Goal: Task Accomplishment & Management: Manage account settings

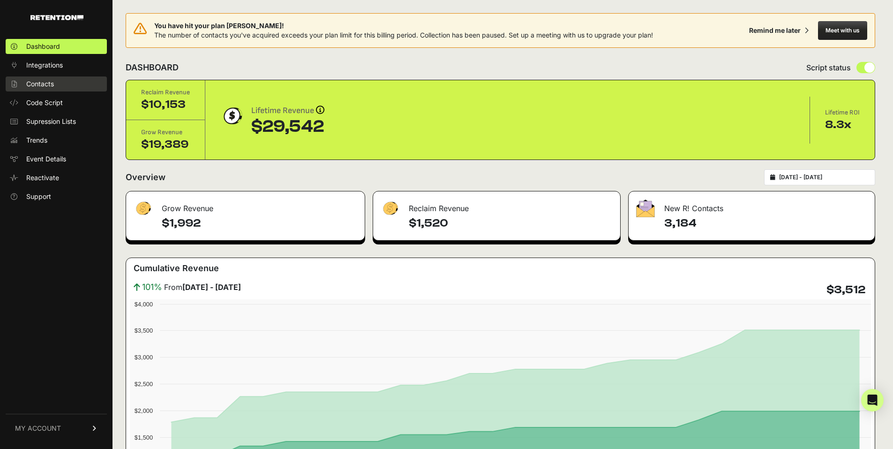
click at [42, 83] on span "Contacts" at bounding box center [40, 83] width 28 height 9
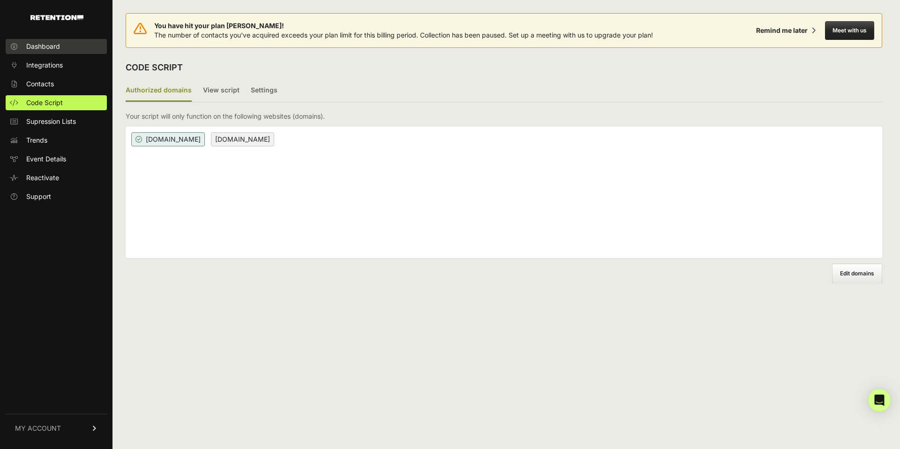
click at [54, 48] on span "Dashboard" at bounding box center [43, 46] width 34 height 9
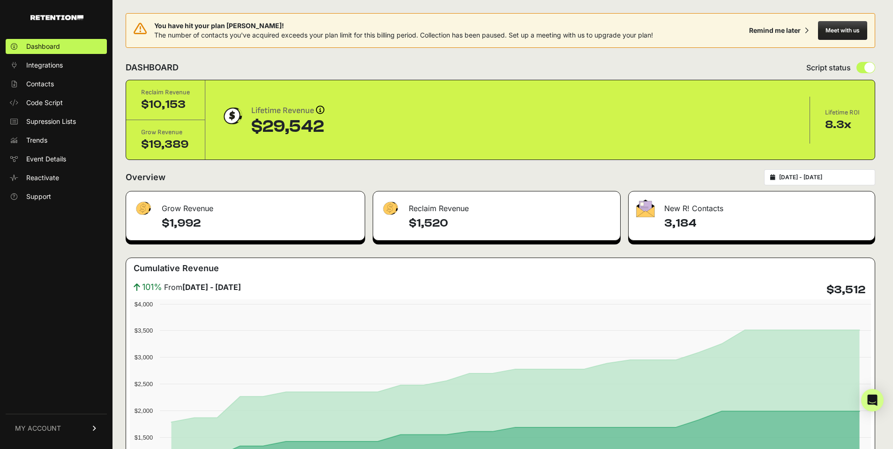
type input "2025-08-17"
type input "2025-09-16"
click at [802, 179] on input "2025-08-17 - 2025-09-16" at bounding box center [824, 178] width 90 height 8
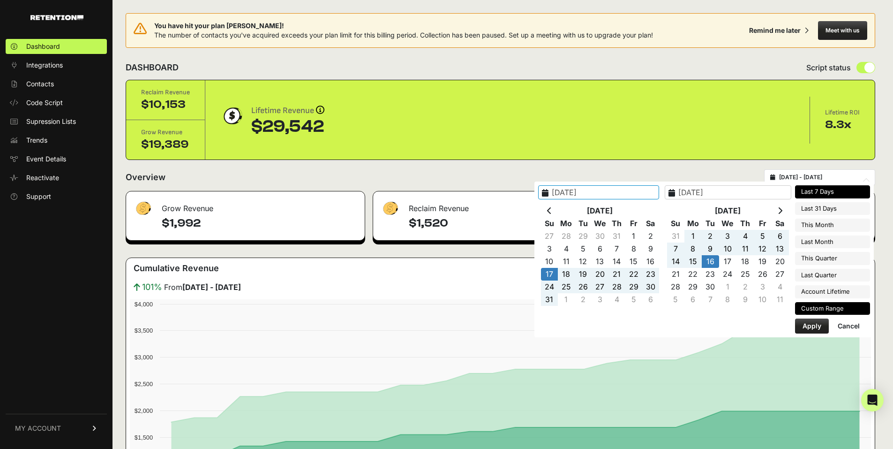
type input "2025-09-09"
type input "2025-09-15"
type input "2025-08-16"
type input "2025-09-15"
type input "2025-08-17"
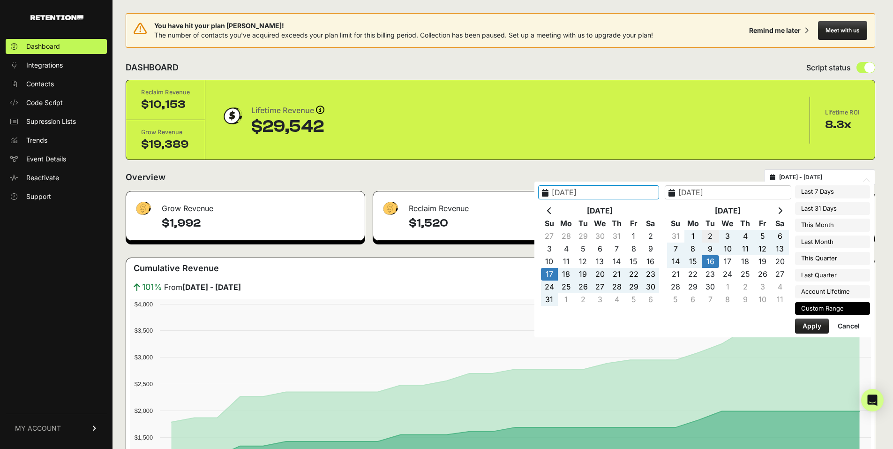
type input "2025-09-16"
type input "[DATE]"
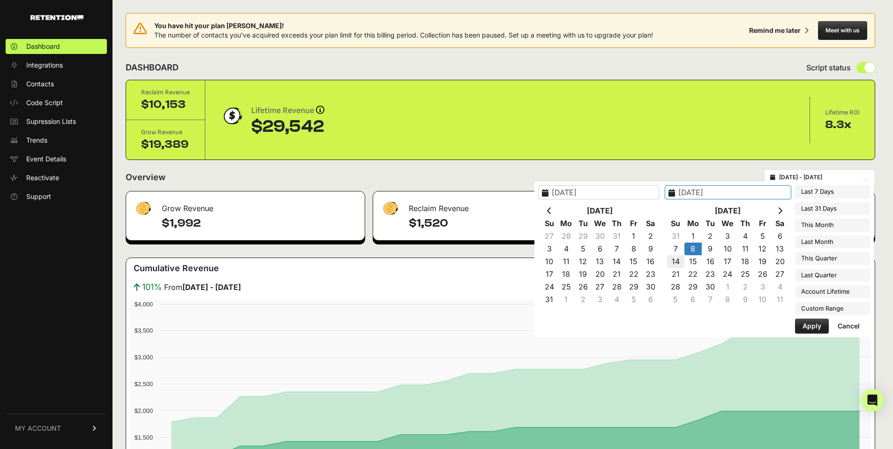
type input "2025-09-14"
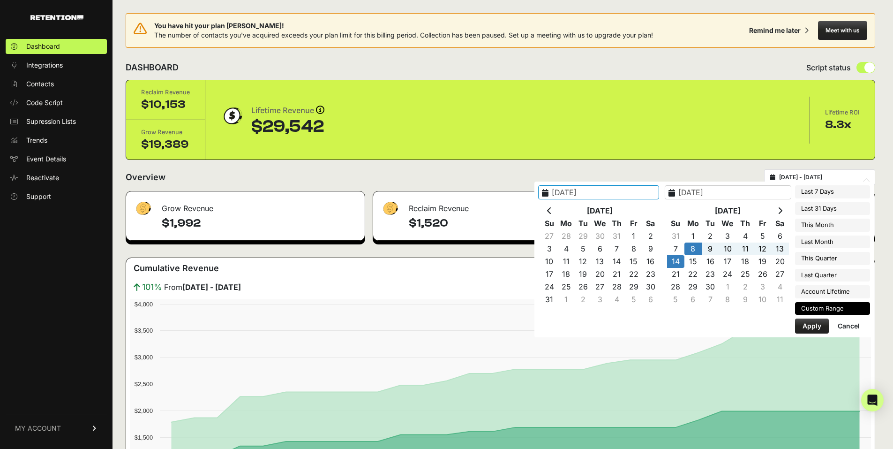
type input "[DATE]"
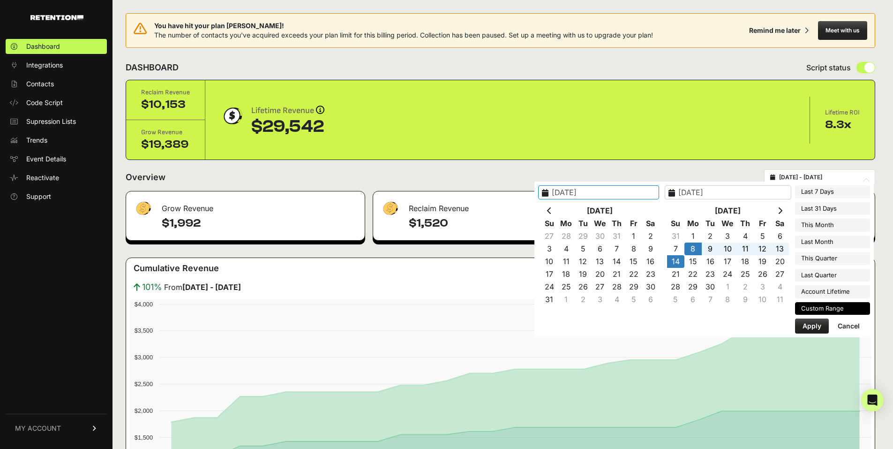
click at [804, 325] on button "Apply" at bounding box center [812, 325] width 34 height 15
type input "[DATE] - [DATE]"
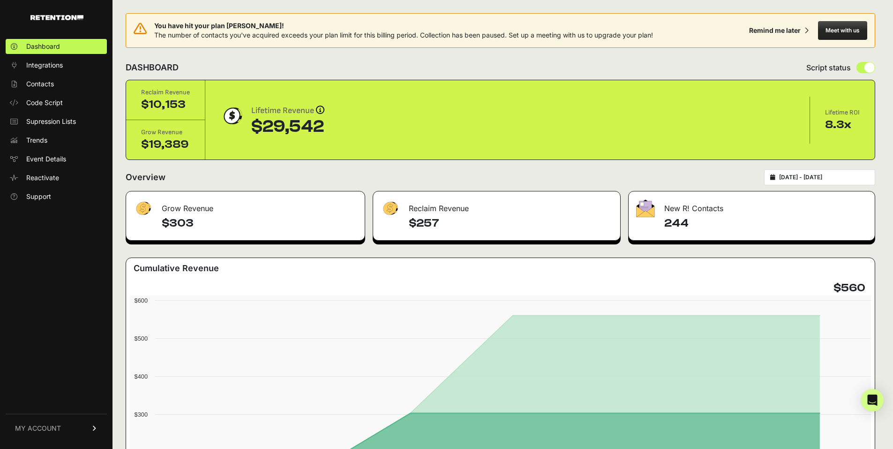
click at [65, 428] on link "MY ACCOUNT" at bounding box center [56, 428] width 101 height 29
click at [69, 430] on link "Sign Out" at bounding box center [56, 434] width 101 height 15
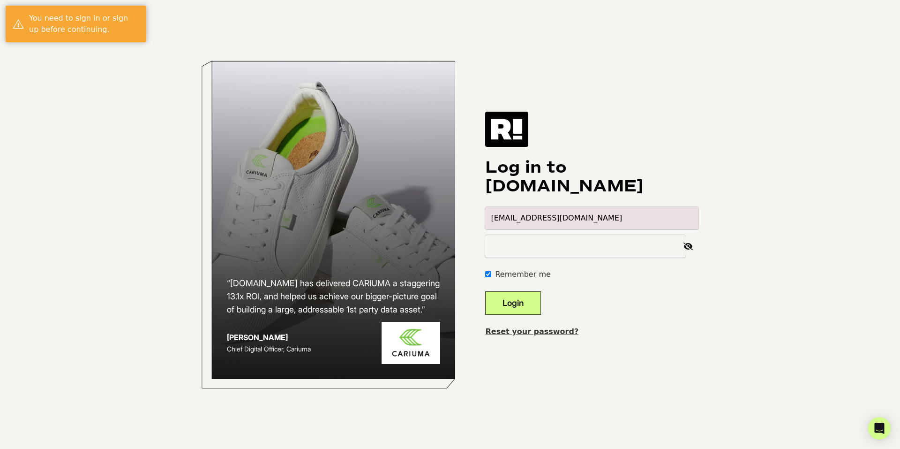
click at [693, 216] on input "alexis.segundo+1@hayden-la.com" at bounding box center [591, 218] width 213 height 23
type input "alexis.segundo@hayden-la.com"
click at [762, 223] on body "“Retention.com has delivered CARIUMA a staggering 13.1x ROI, and helped us achi…" at bounding box center [450, 224] width 900 height 449
click at [536, 292] on button "Login" at bounding box center [513, 302] width 56 height 23
